Goal: Task Accomplishment & Management: Use online tool/utility

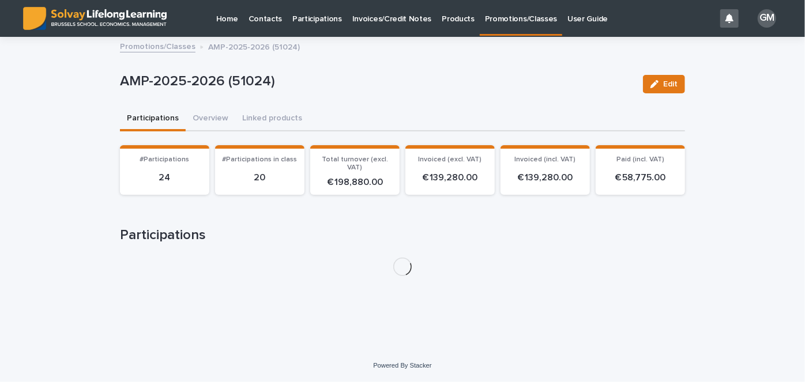
click at [267, 19] on p "Contacts" at bounding box center [265, 12] width 34 height 24
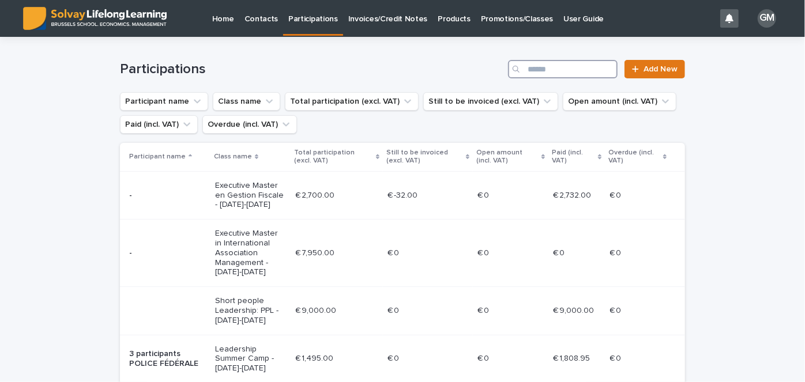
click at [558, 66] on input "Search" at bounding box center [563, 69] width 110 height 18
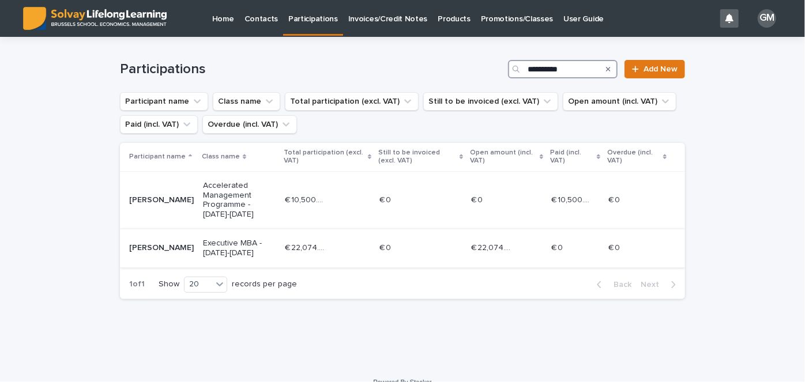
type input "**********"
click at [138, 243] on div "[PERSON_NAME]" at bounding box center [161, 247] width 65 height 12
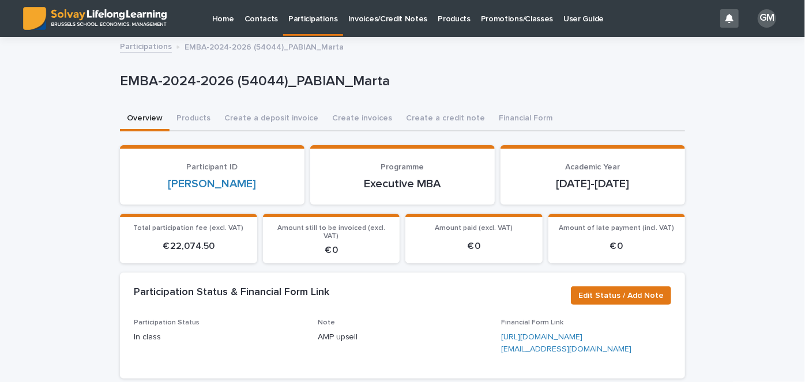
click at [519, 118] on button "Financial Form" at bounding box center [525, 119] width 67 height 24
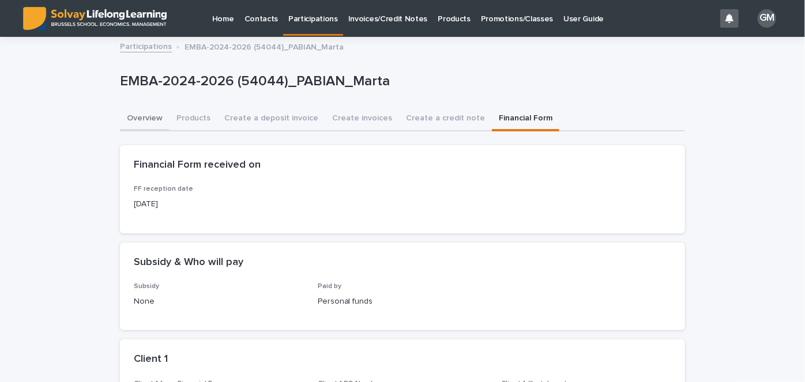
click at [141, 115] on button "Overview" at bounding box center [145, 119] width 50 height 24
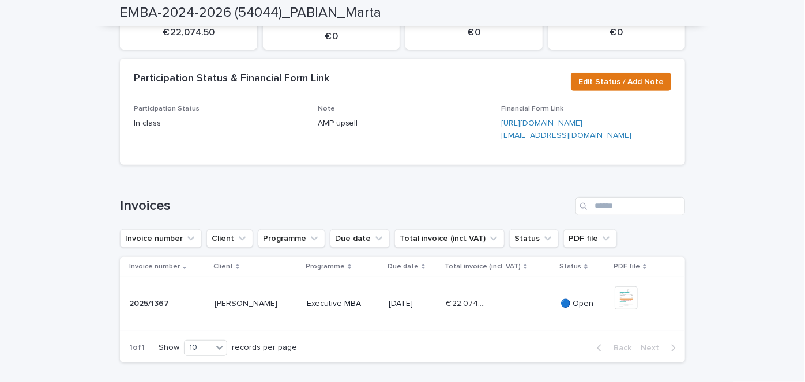
scroll to position [391, 0]
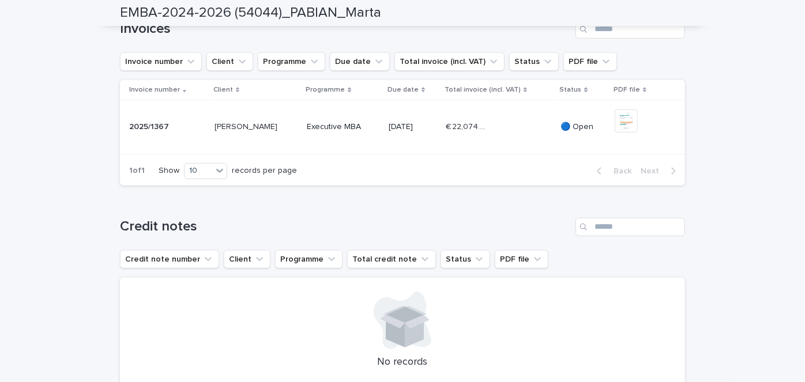
click at [483, 137] on div "€ 22,074.50 € 22,074.50" at bounding box center [499, 127] width 106 height 19
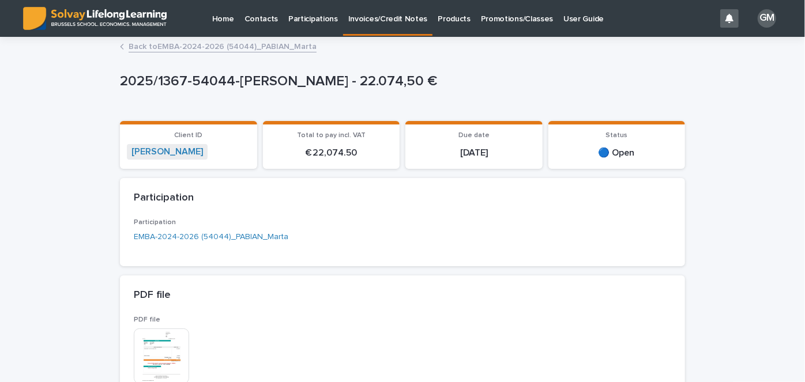
drag, startPoint x: 408, startPoint y: 201, endPoint x: 373, endPoint y: 209, distance: 35.7
click at [408, 201] on div "Participation" at bounding box center [400, 198] width 533 height 13
click at [260, 236] on link "EMBA-2024-2026 (54044)_PABIAN_Marta" at bounding box center [211, 237] width 155 height 12
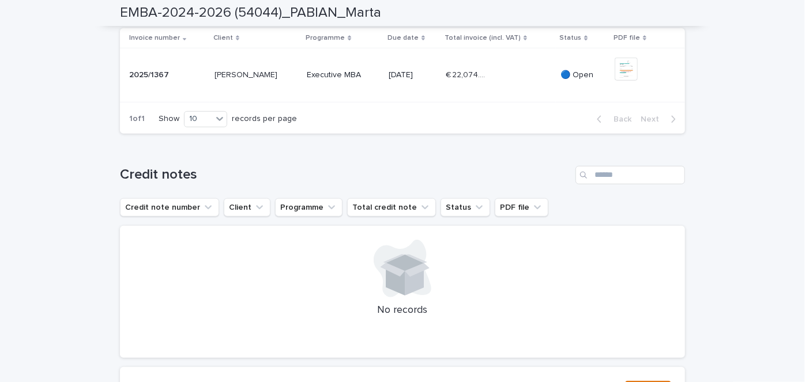
scroll to position [506, 0]
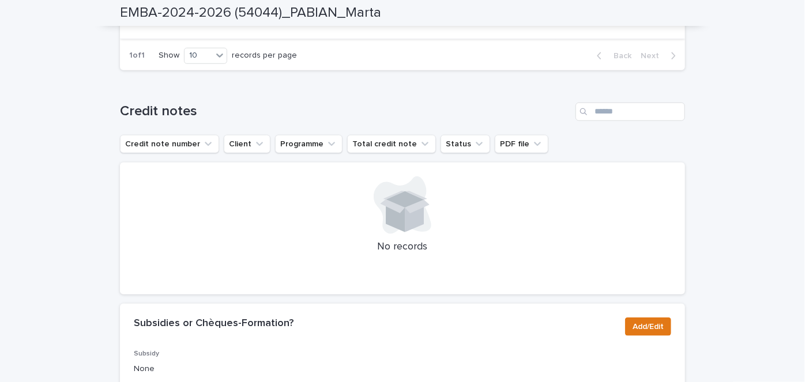
click at [622, 17] on img at bounding box center [626, 5] width 23 height 23
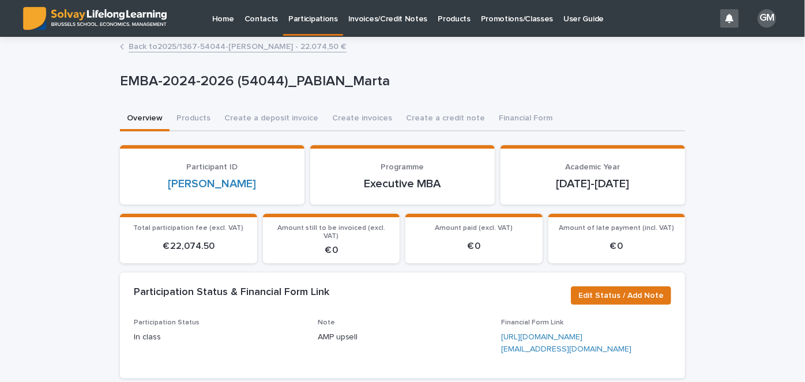
click at [309, 18] on p "Participations" at bounding box center [313, 12] width 50 height 24
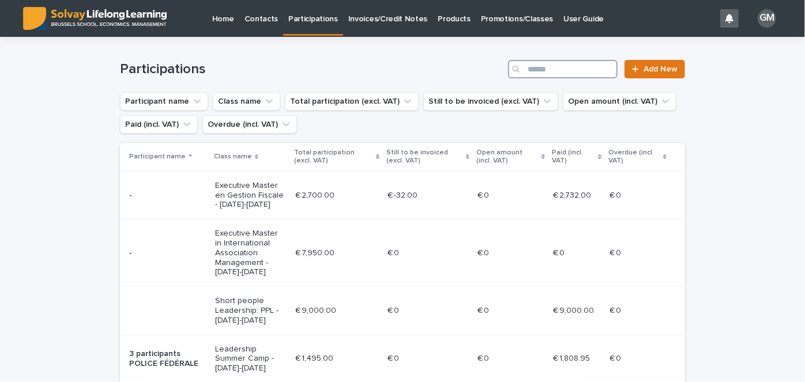
click at [575, 73] on input "Search" at bounding box center [563, 69] width 110 height 18
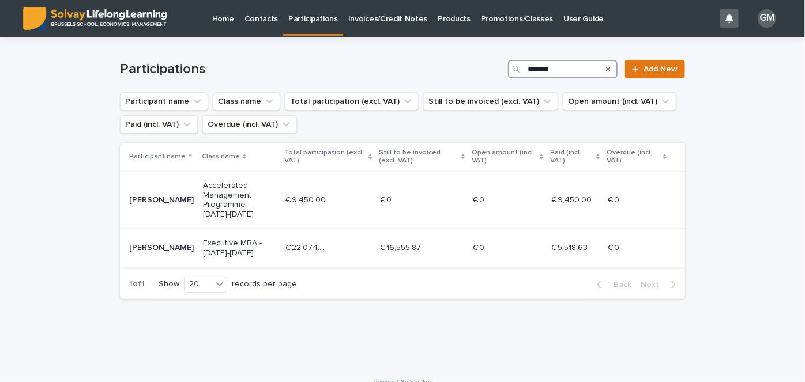
type input "*******"
click at [153, 246] on p "[PERSON_NAME]" at bounding box center [161, 248] width 65 height 10
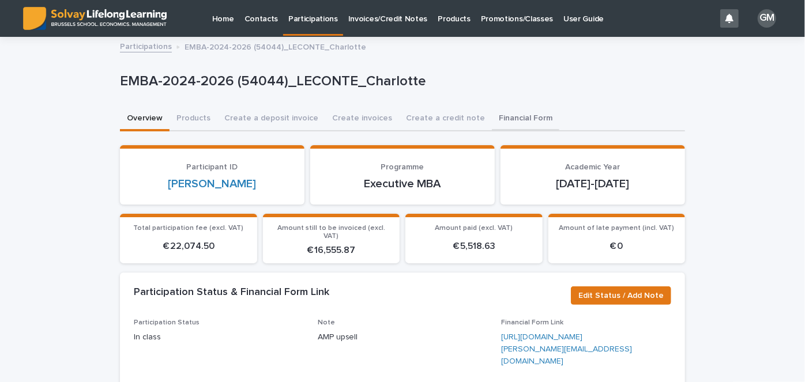
click at [502, 114] on button "Financial Form" at bounding box center [525, 119] width 67 height 24
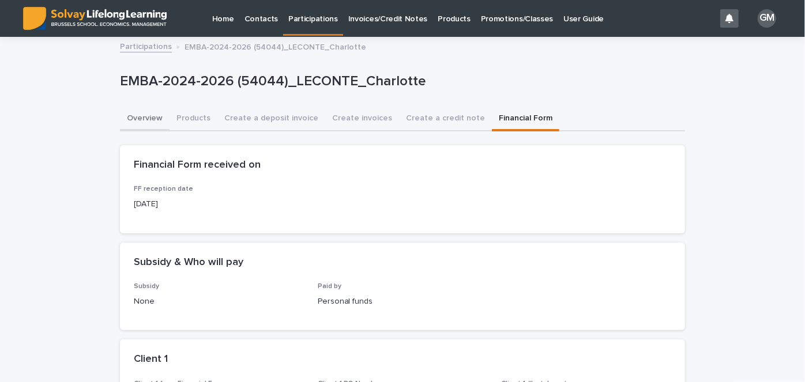
click at [143, 120] on button "Overview" at bounding box center [145, 119] width 50 height 24
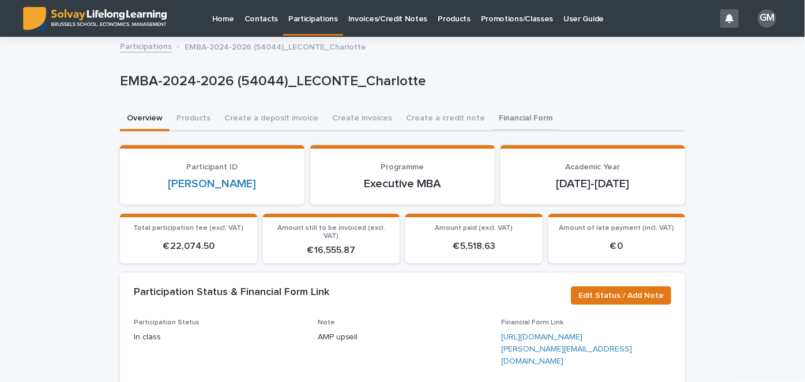
click at [495, 114] on button "Financial Form" at bounding box center [525, 119] width 67 height 24
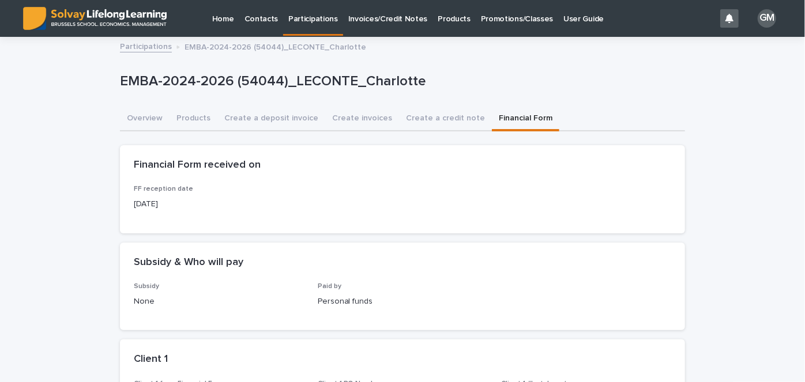
click at [134, 117] on button "Overview" at bounding box center [145, 119] width 50 height 24
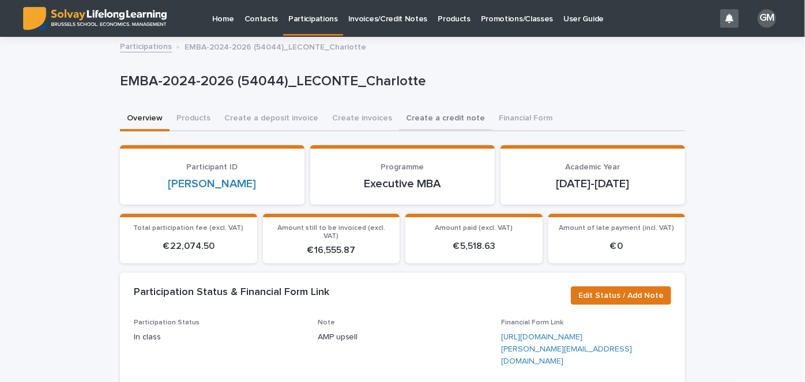
drag, startPoint x: 342, startPoint y: 121, endPoint x: 398, endPoint y: 122, distance: 55.9
click at [342, 121] on button "Create invoices" at bounding box center [362, 119] width 74 height 24
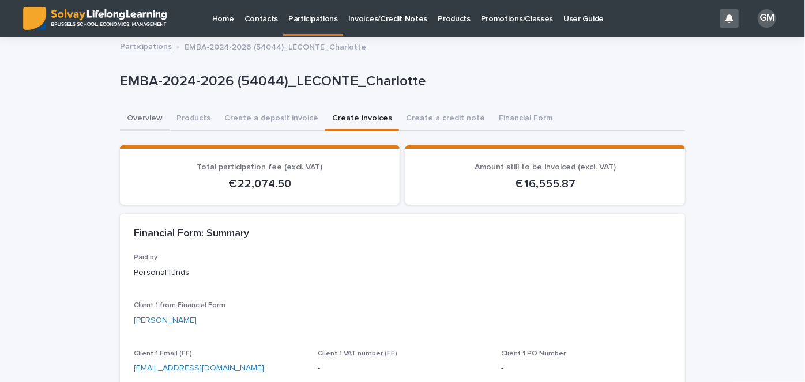
click at [146, 116] on button "Overview" at bounding box center [145, 119] width 50 height 24
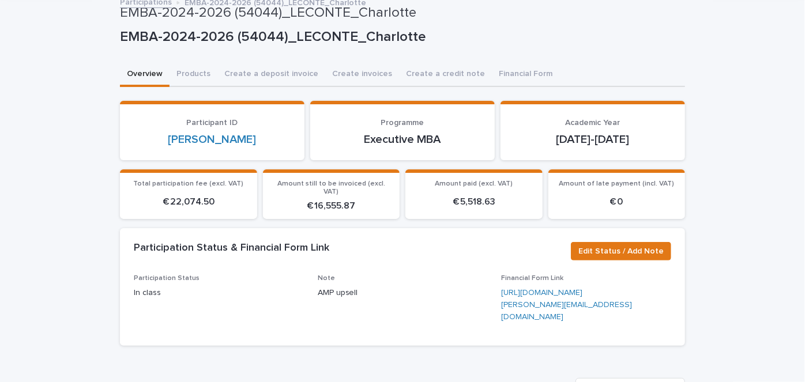
scroll to position [40, 0]
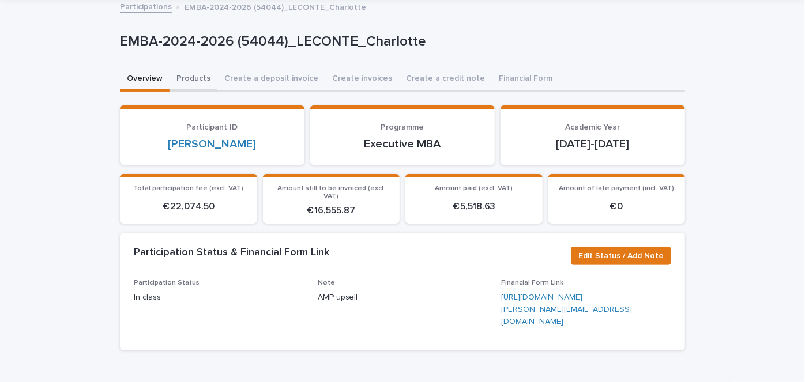
click at [190, 80] on button "Products" at bounding box center [194, 79] width 48 height 24
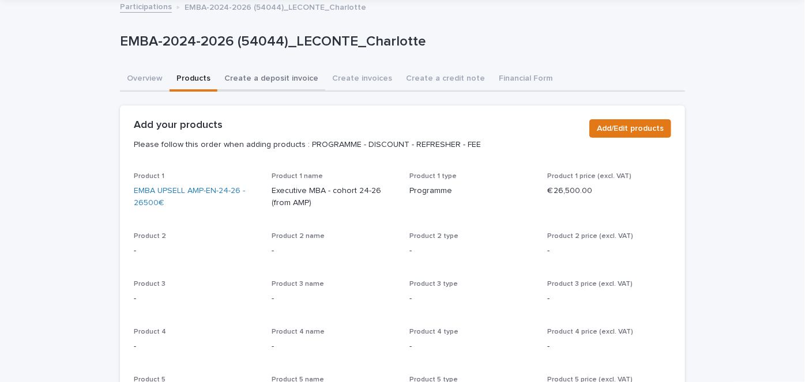
click at [269, 82] on button "Create a deposit invoice" at bounding box center [271, 79] width 108 height 24
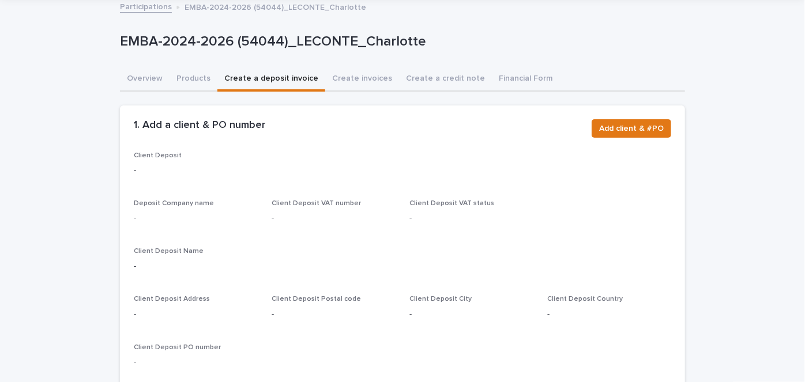
click at [346, 80] on button "Create invoices" at bounding box center [362, 79] width 74 height 24
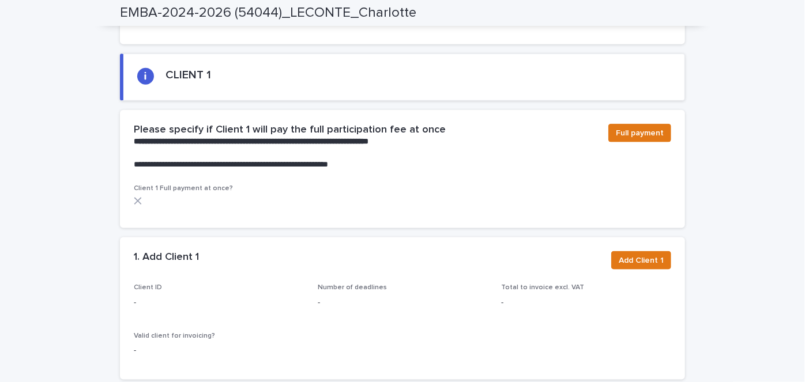
scroll to position [686, 0]
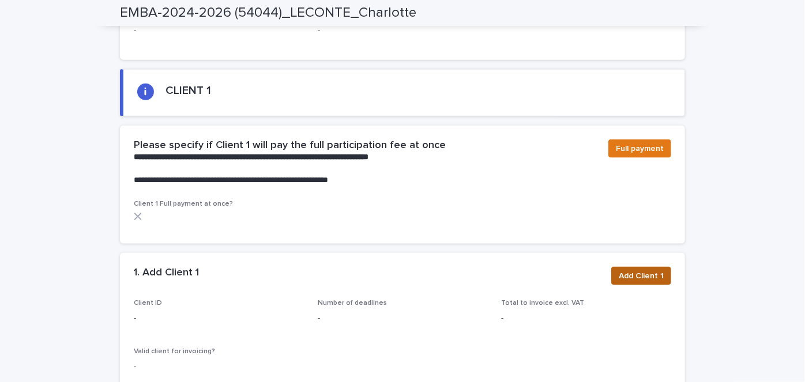
click at [624, 270] on span "Add Client 1" at bounding box center [641, 276] width 45 height 12
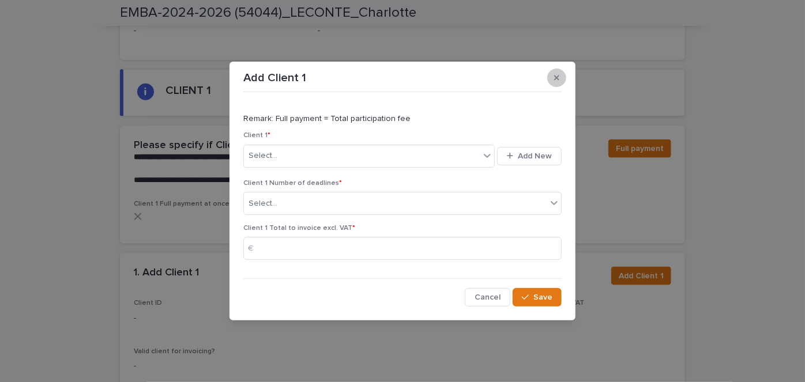
click at [556, 73] on button "button" at bounding box center [556, 78] width 19 height 18
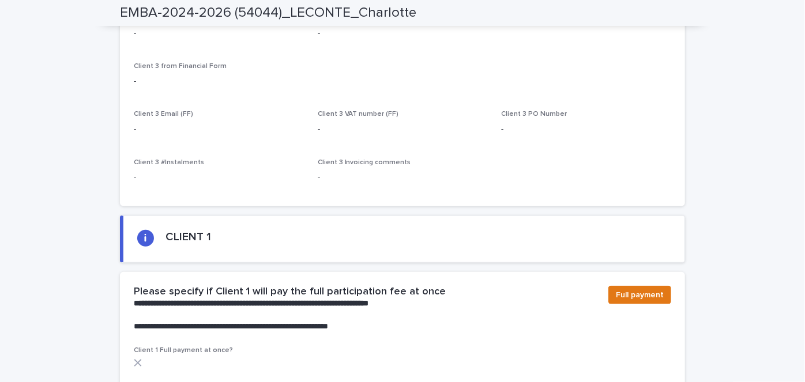
scroll to position [720, 0]
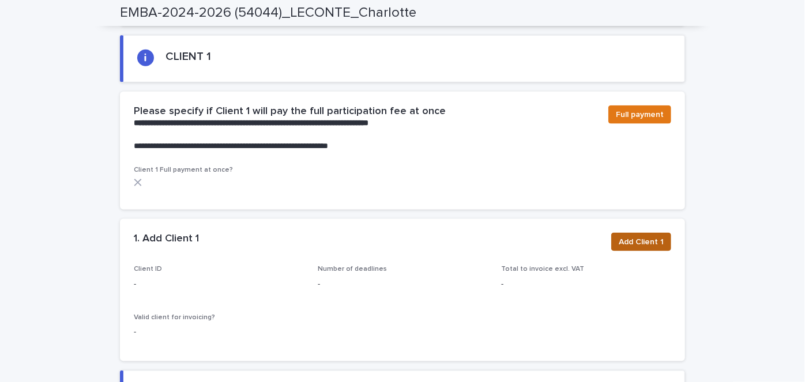
click at [646, 236] on span "Add Client 1" at bounding box center [641, 242] width 45 height 12
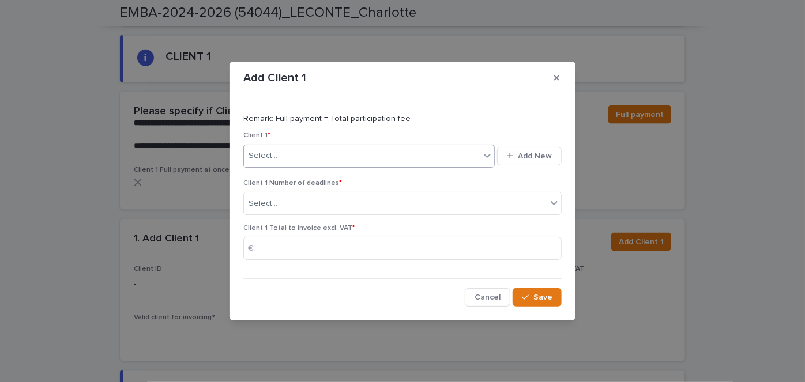
click at [366, 153] on div "Select..." at bounding box center [362, 155] width 236 height 19
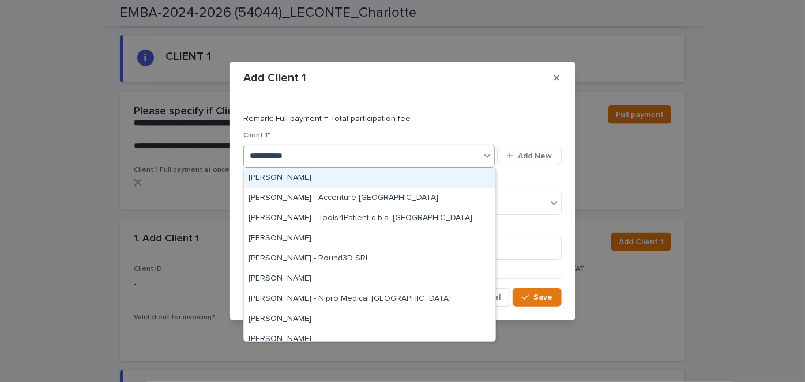
type input "**********"
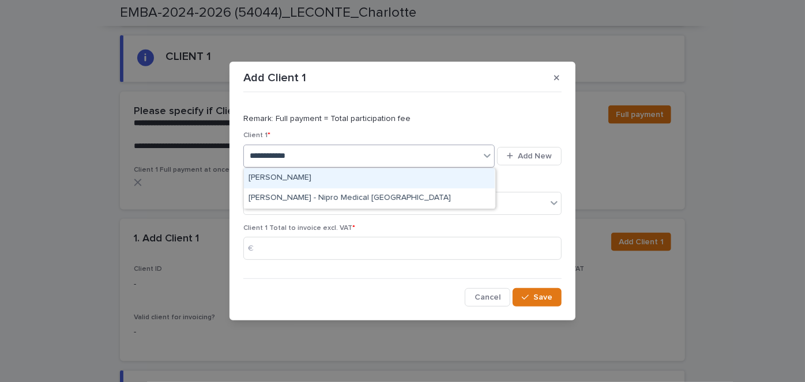
click at [318, 178] on div "[PERSON_NAME]" at bounding box center [369, 178] width 251 height 20
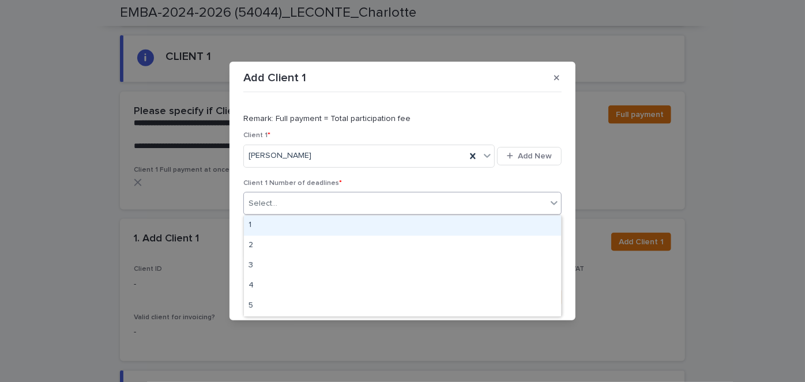
click at [340, 200] on div "Select..." at bounding box center [395, 203] width 303 height 19
click at [272, 226] on div "1" at bounding box center [402, 226] width 317 height 20
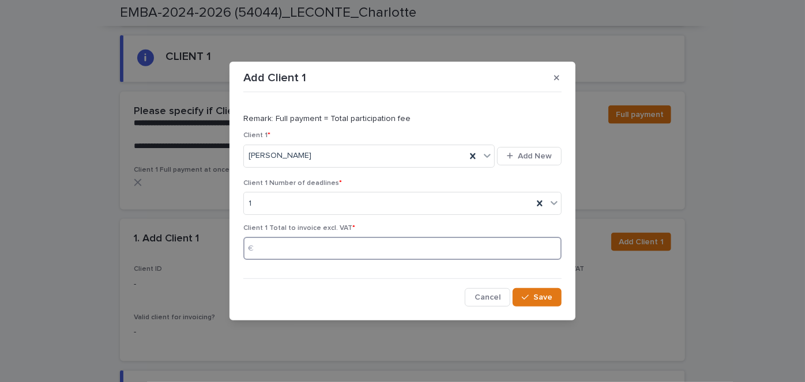
click at [299, 251] on input at bounding box center [402, 248] width 318 height 23
click at [400, 251] on input at bounding box center [402, 248] width 318 height 23
type input "*******"
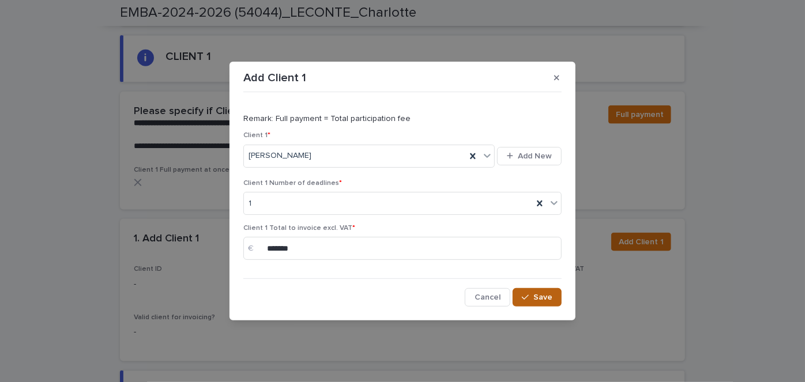
click at [549, 296] on span "Save" at bounding box center [542, 297] width 19 height 8
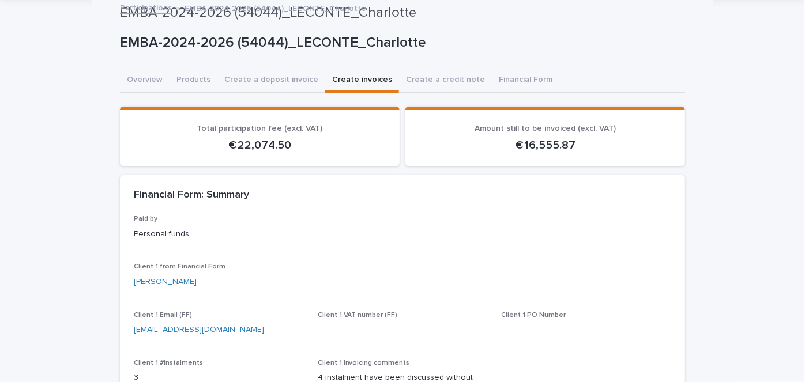
scroll to position [0, 0]
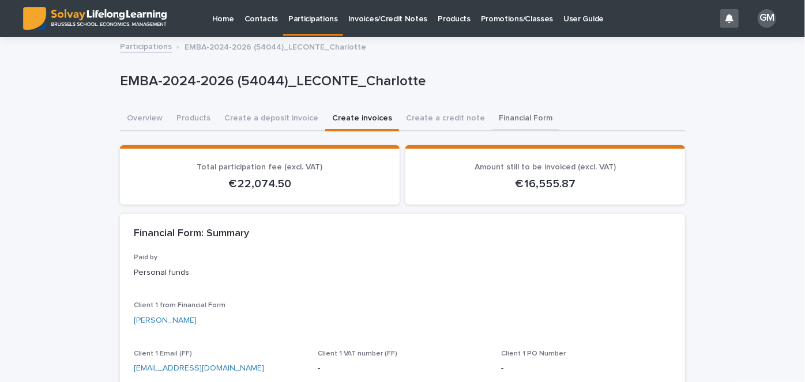
click at [498, 126] on button "Financial Form" at bounding box center [525, 119] width 67 height 24
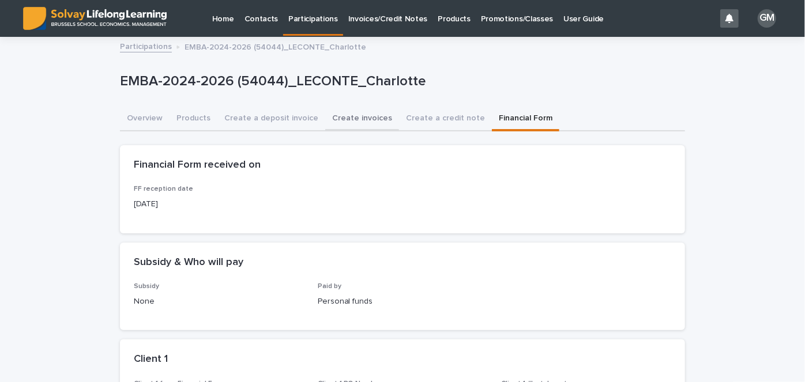
click at [338, 113] on button "Create invoices" at bounding box center [362, 119] width 74 height 24
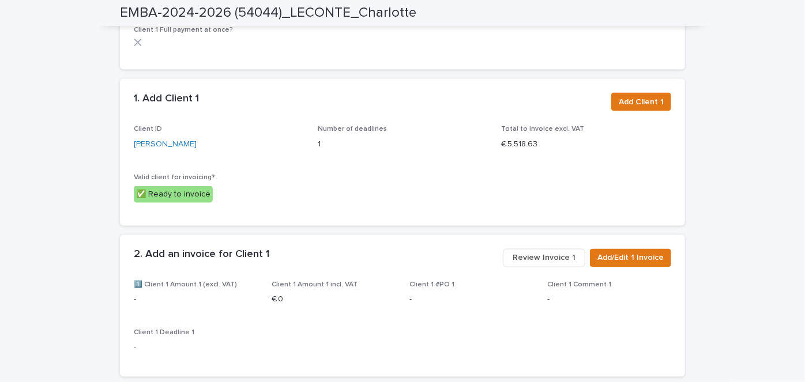
scroll to position [862, 0]
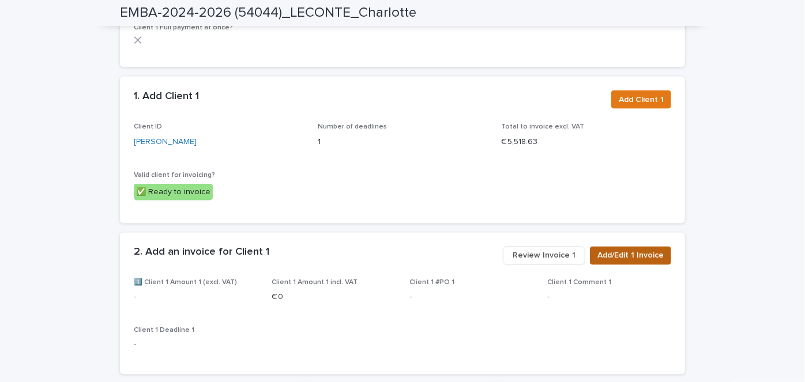
click at [628, 250] on span "Add/Edit 1 Invoice" at bounding box center [630, 256] width 66 height 12
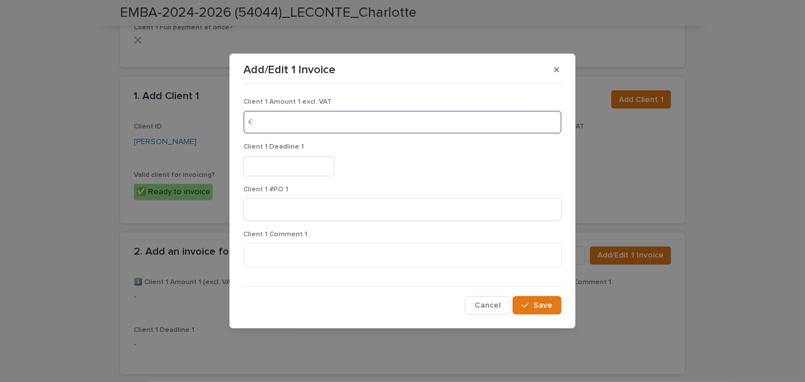
click at [296, 122] on input at bounding box center [402, 122] width 318 height 23
type input "*******"
click at [283, 170] on input "text" at bounding box center [288, 166] width 91 height 20
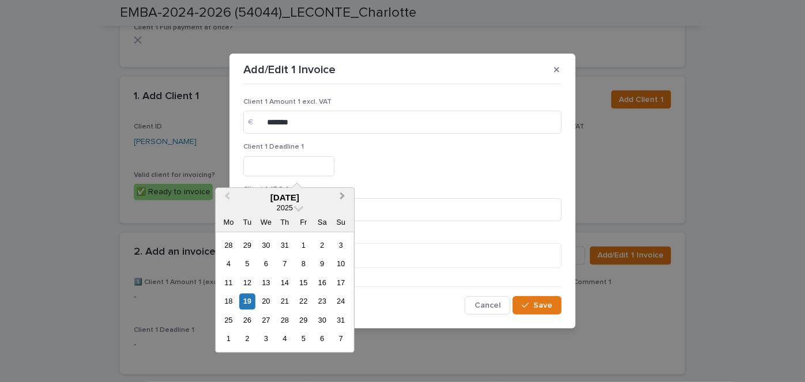
click at [342, 192] on span "Next Month" at bounding box center [342, 198] width 0 height 16
click at [232, 320] on div "29" at bounding box center [229, 320] width 16 height 16
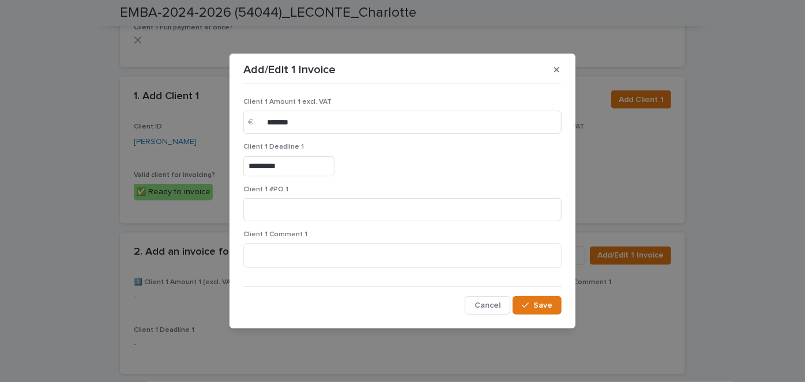
click at [293, 163] on input "*********" at bounding box center [288, 166] width 91 height 20
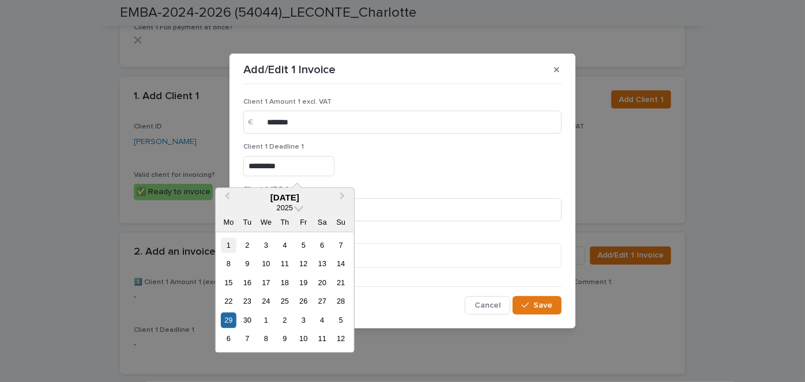
click at [229, 243] on div "1" at bounding box center [229, 246] width 16 height 16
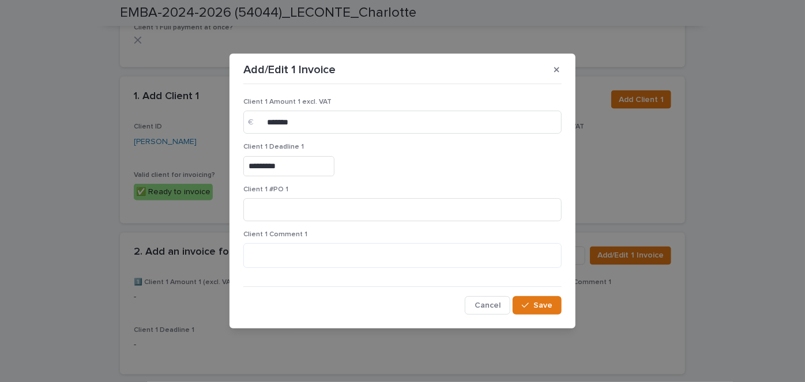
type input "********"
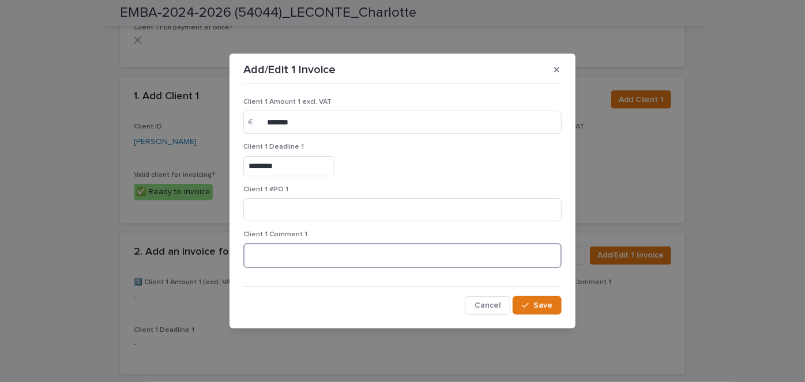
click at [266, 253] on textarea at bounding box center [402, 255] width 318 height 24
type textarea "**********"
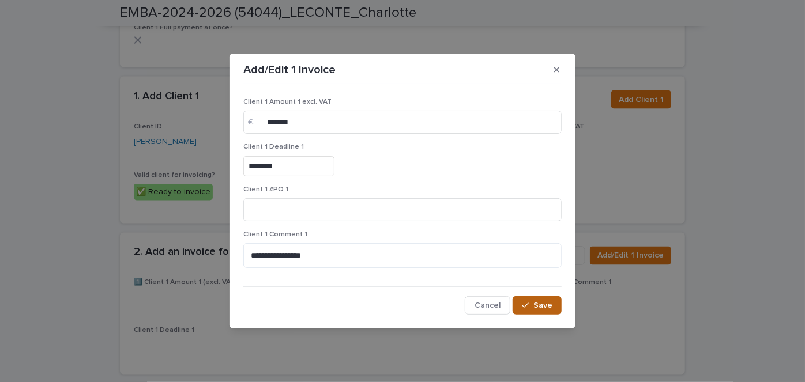
click at [525, 306] on icon "button" at bounding box center [525, 306] width 7 height 8
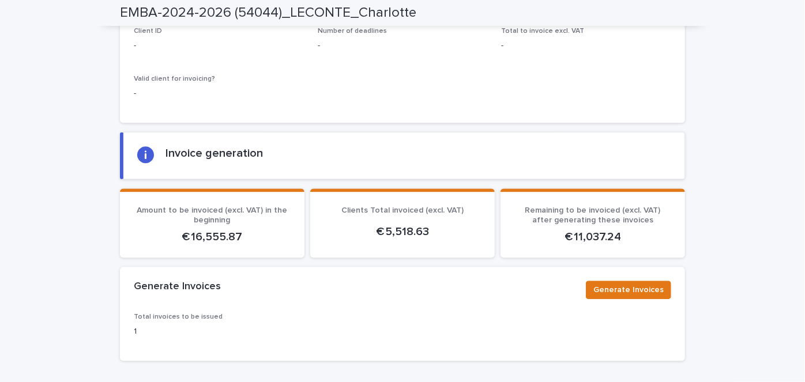
scroll to position [1485, 0]
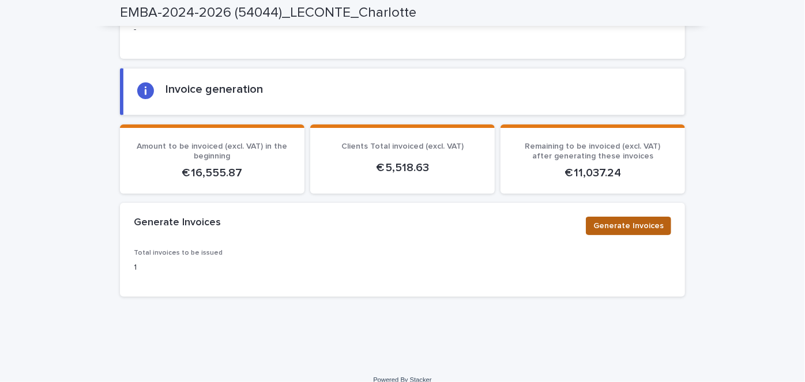
click at [631, 220] on span "Generate Invoices" at bounding box center [628, 226] width 70 height 12
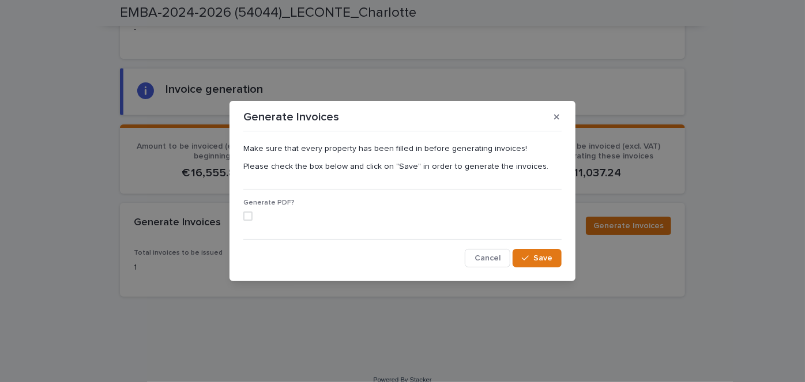
click at [249, 215] on span at bounding box center [247, 216] width 9 height 9
click at [538, 255] on span "Save" at bounding box center [542, 258] width 19 height 8
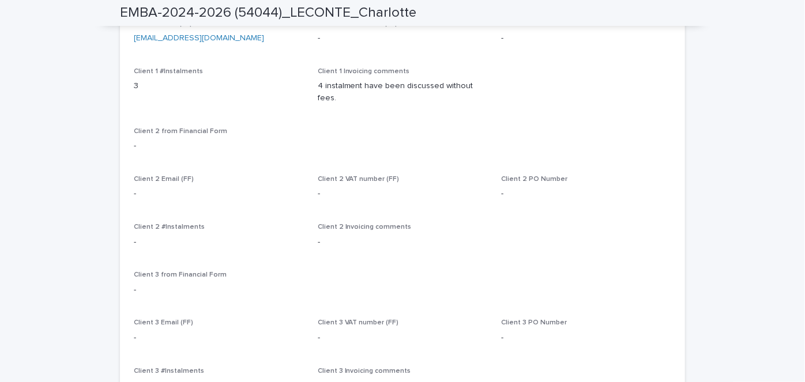
scroll to position [0, 0]
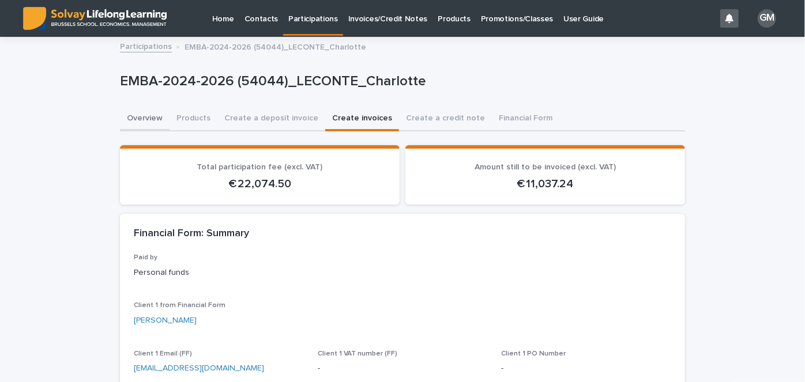
click at [144, 127] on button "Overview" at bounding box center [145, 119] width 50 height 24
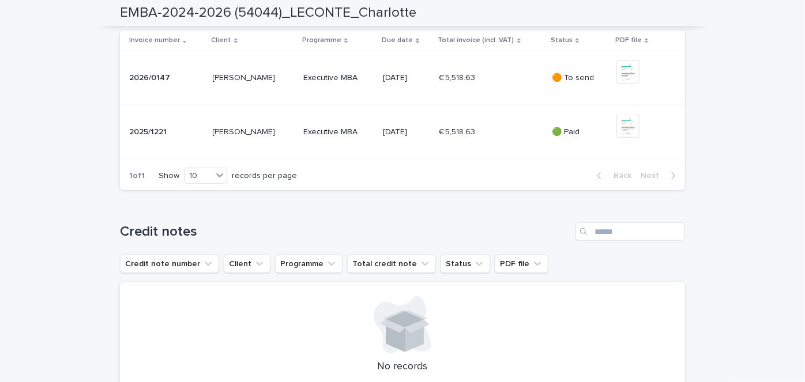
scroll to position [461, 0]
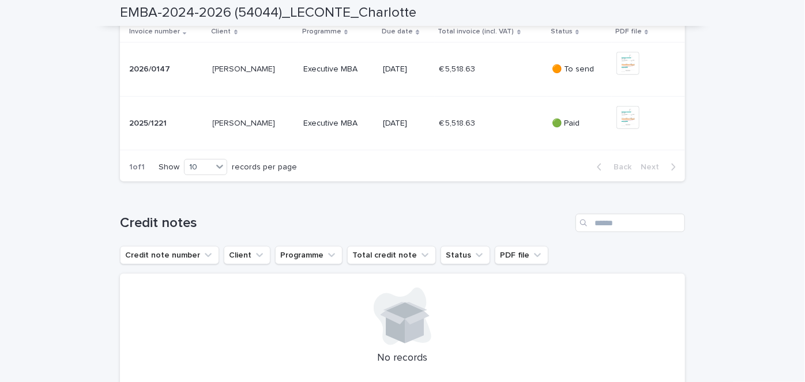
click at [513, 79] on div "€ 5,518.63 € 5,518.63" at bounding box center [490, 69] width 103 height 19
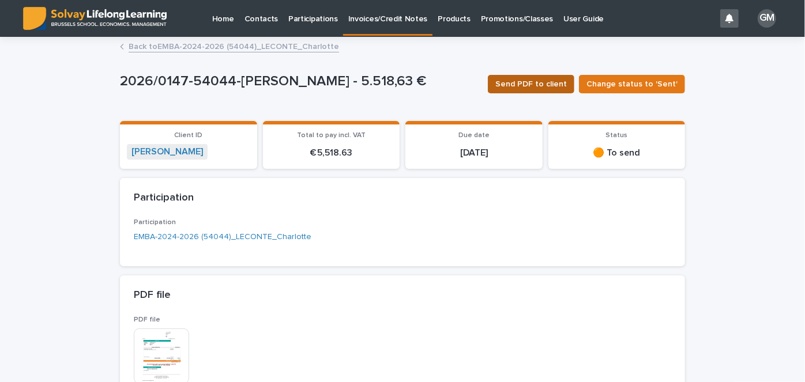
click at [517, 85] on span "Send PDF to client" at bounding box center [530, 84] width 71 height 12
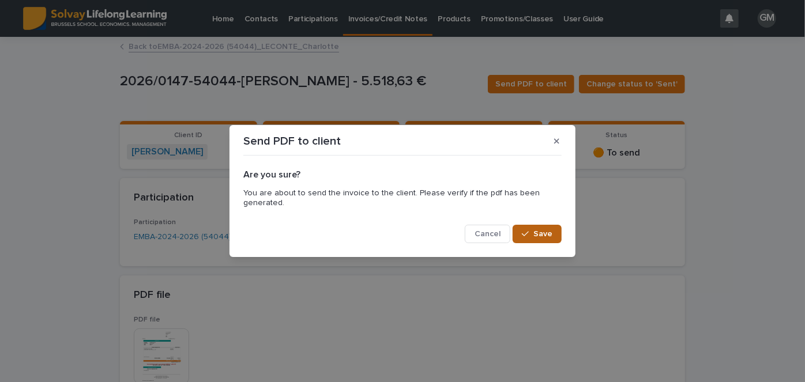
click at [547, 238] on span "Save" at bounding box center [542, 234] width 19 height 8
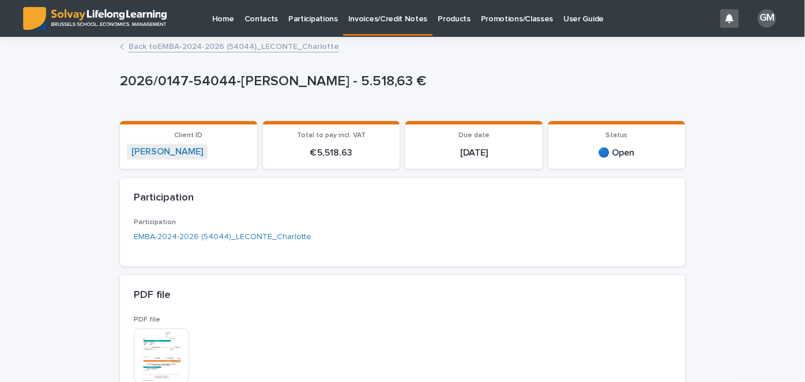
click at [389, 20] on p "Invoices/Credit Notes" at bounding box center [388, 12] width 80 height 24
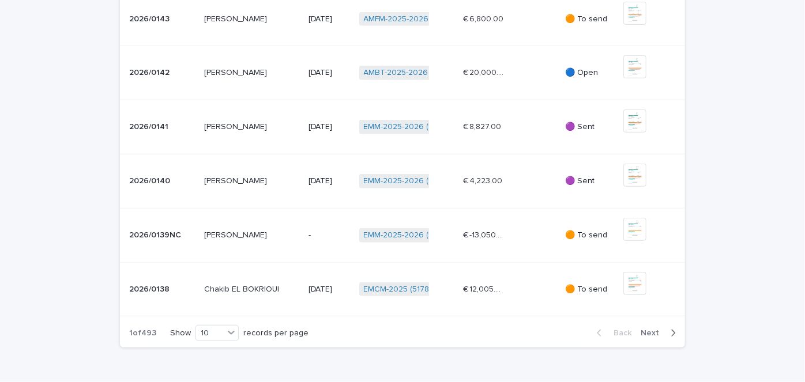
scroll to position [389, 0]
click at [666, 327] on div "button" at bounding box center [671, 332] width 10 height 10
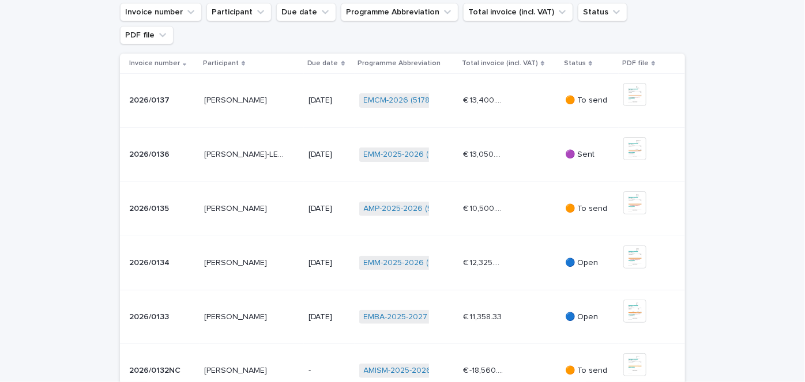
scroll to position [88, 0]
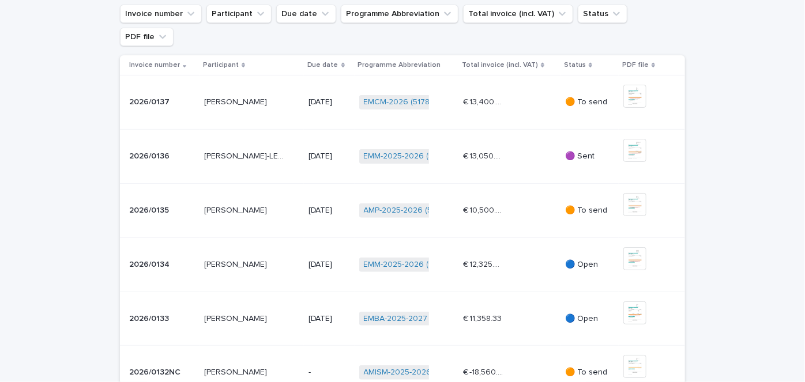
click at [518, 201] on div "€ 10,500.00 € 10,500.00" at bounding box center [509, 210] width 93 height 19
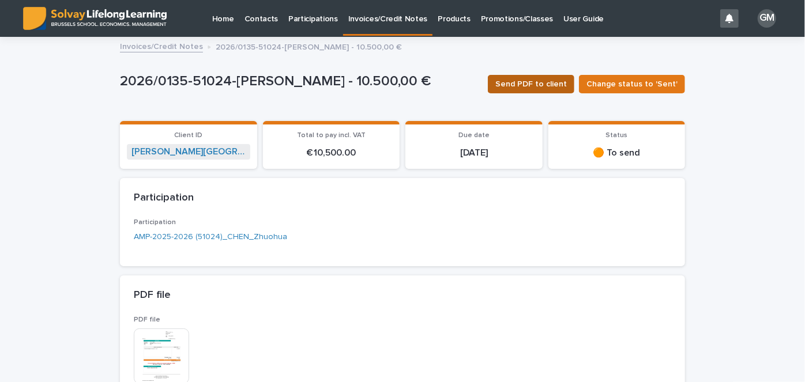
click at [525, 84] on span "Send PDF to client" at bounding box center [530, 84] width 71 height 12
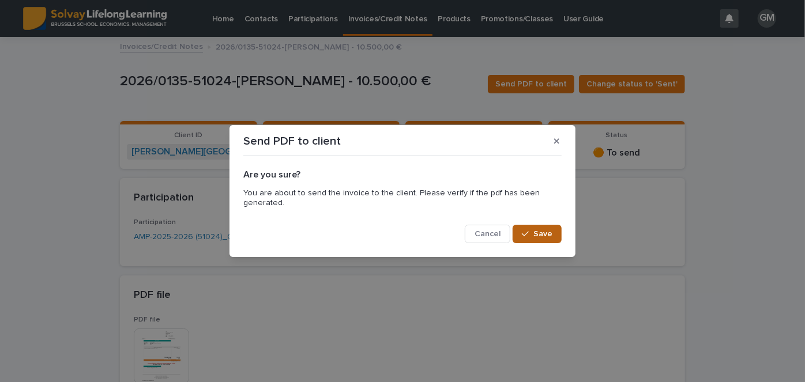
click at [536, 234] on span "Save" at bounding box center [542, 234] width 19 height 8
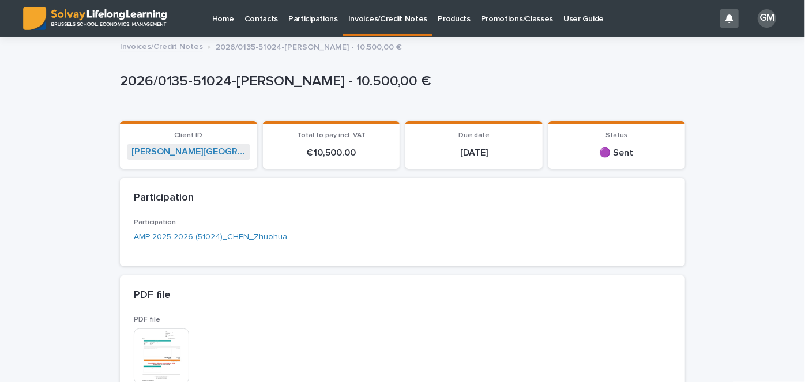
click at [374, 22] on p "Invoices/Credit Notes" at bounding box center [388, 12] width 80 height 24
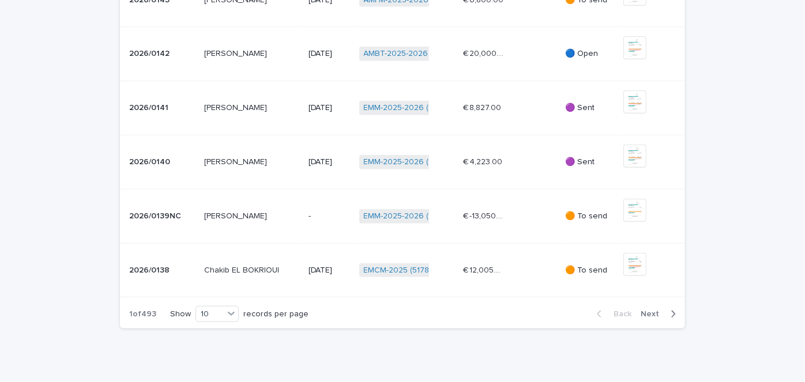
scroll to position [415, 0]
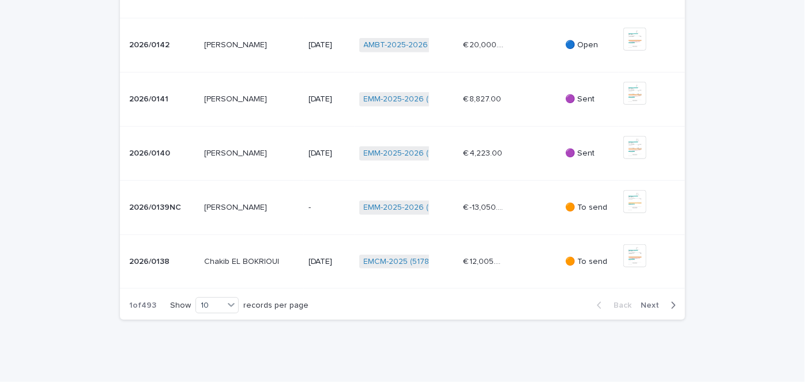
click at [671, 300] on icon "button" at bounding box center [673, 305] width 5 height 10
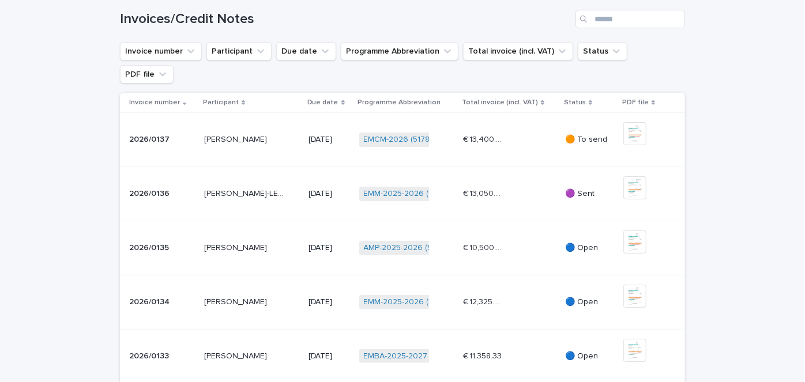
scroll to position [428, 0]
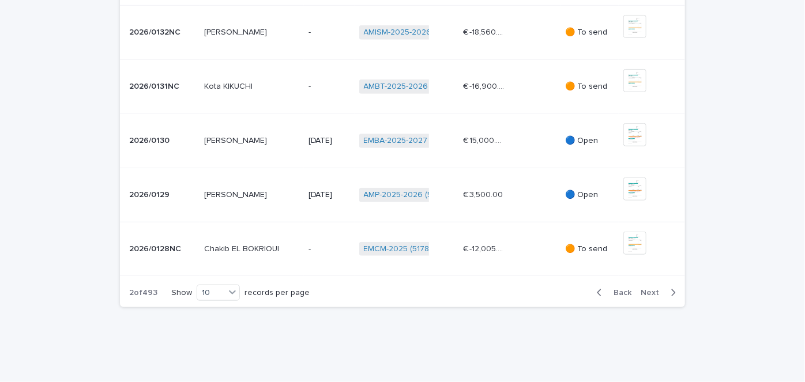
click at [666, 288] on div "button" at bounding box center [671, 293] width 10 height 10
